Goal: Navigation & Orientation: Understand site structure

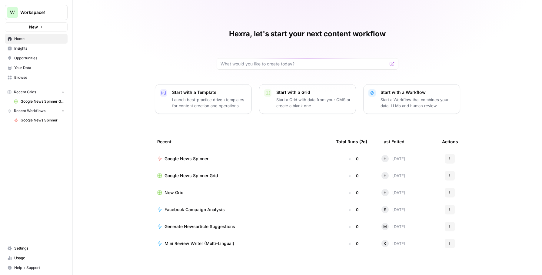
click at [30, 80] on span "Browse" at bounding box center [39, 77] width 51 height 5
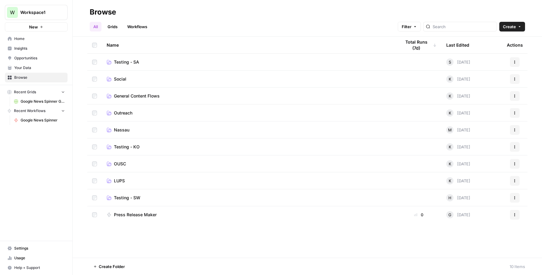
click at [121, 127] on span "Nassau" at bounding box center [121, 130] width 15 height 6
click at [124, 112] on span "Outreach" at bounding box center [123, 113] width 18 height 6
click at [128, 96] on span "General Content Flows" at bounding box center [137, 96] width 46 height 6
click at [121, 80] on span "Social" at bounding box center [120, 79] width 12 height 6
click at [133, 62] on span "Testing - SA" at bounding box center [126, 62] width 25 height 6
